Goal: Navigation & Orientation: Understand site structure

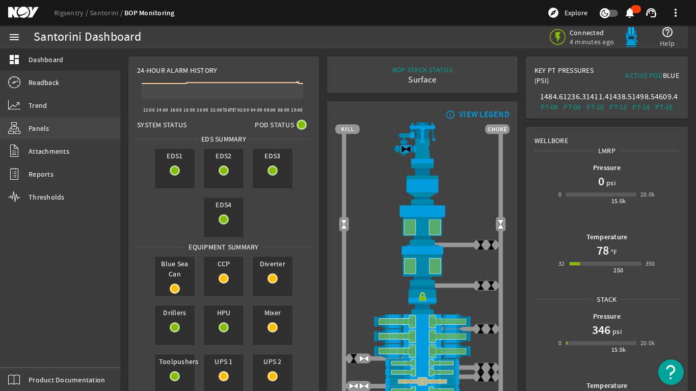
click at [33, 132] on span "Panels" at bounding box center [39, 128] width 21 height 10
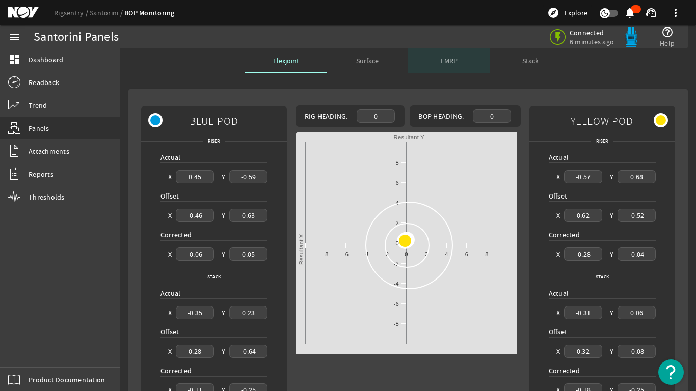
click at [445, 63] on span "LMRP" at bounding box center [449, 60] width 17 height 7
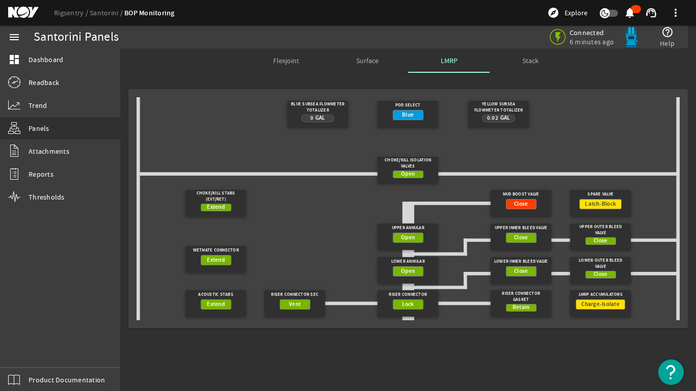
click at [541, 58] on div "Stack" at bounding box center [531, 60] width 82 height 24
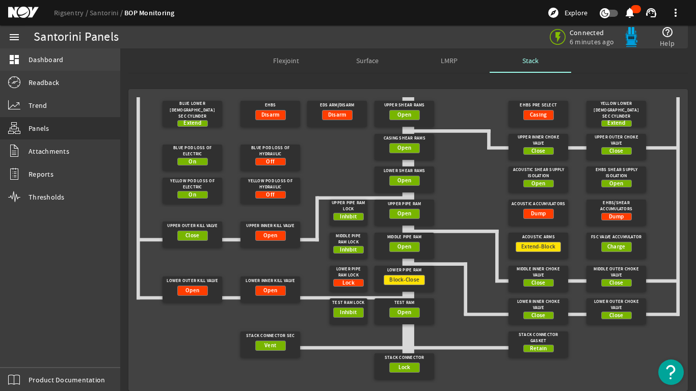
click at [49, 55] on span "Dashboard" at bounding box center [46, 60] width 35 height 10
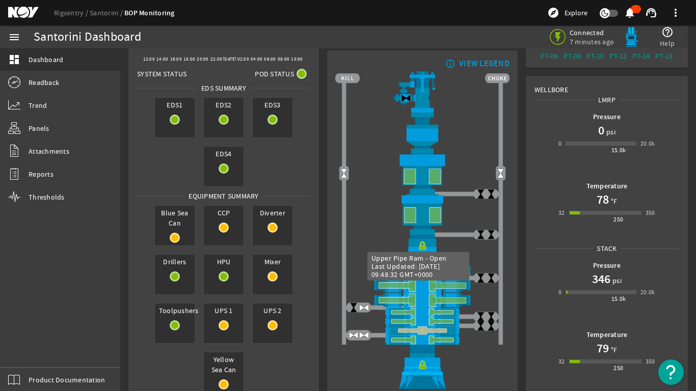
scroll to position [102, 0]
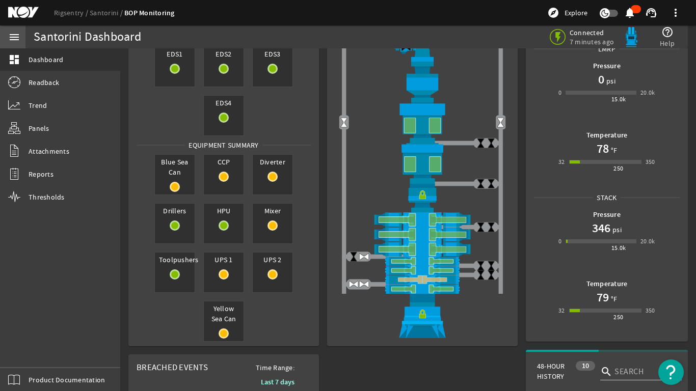
click at [16, 34] on mat-icon "menu" at bounding box center [14, 37] width 12 height 12
